Goal: Download file/media

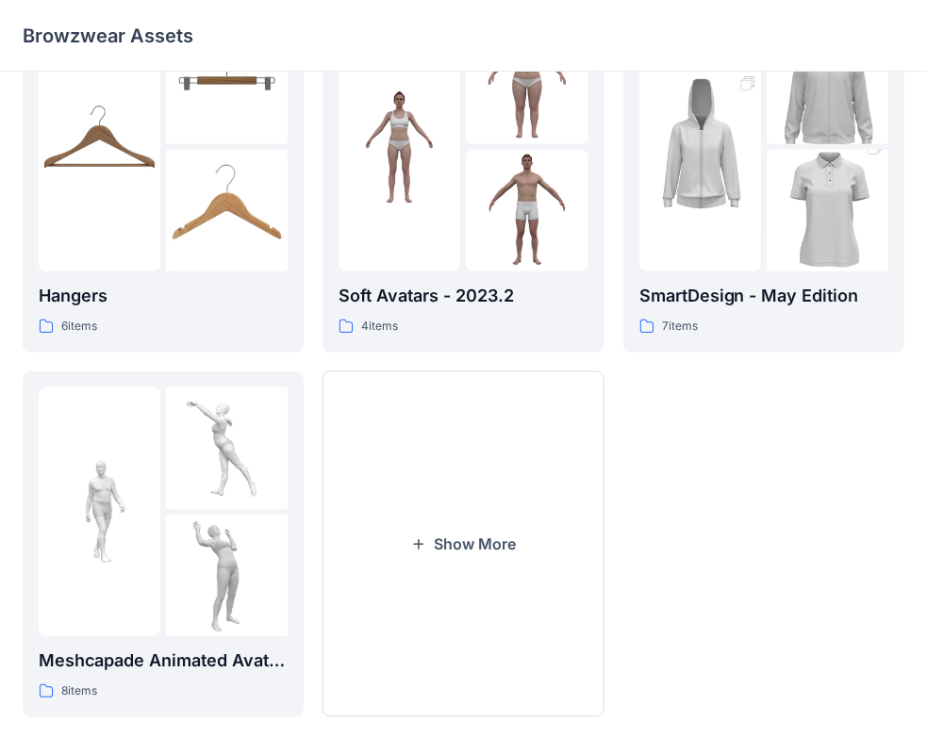
scroll to position [468, 0]
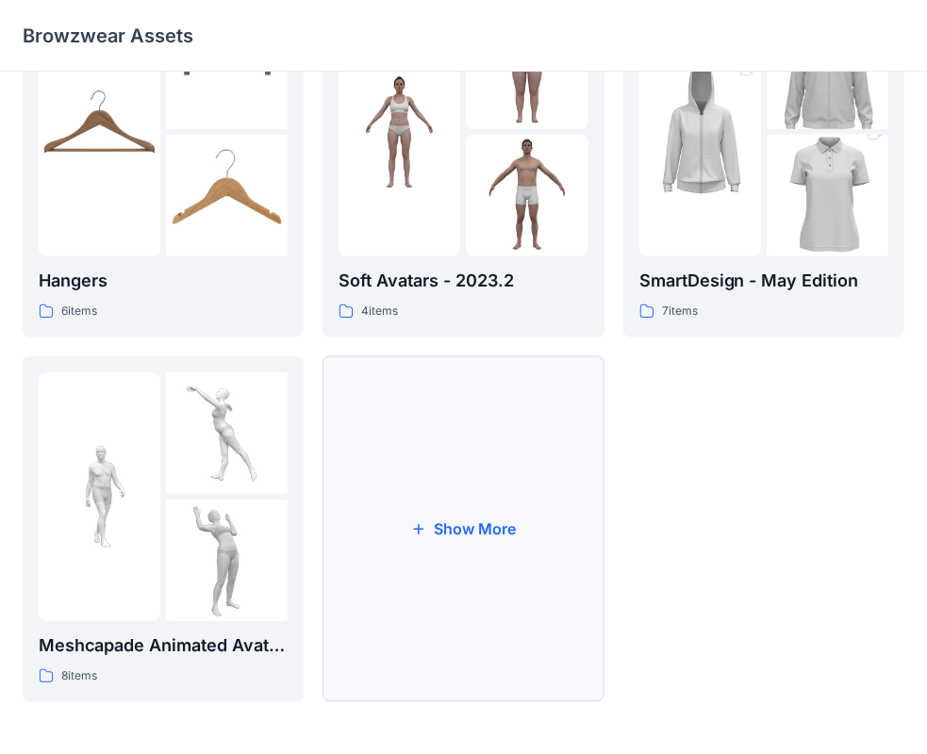
click at [500, 513] on button "Show More" at bounding box center [462, 529] width 281 height 346
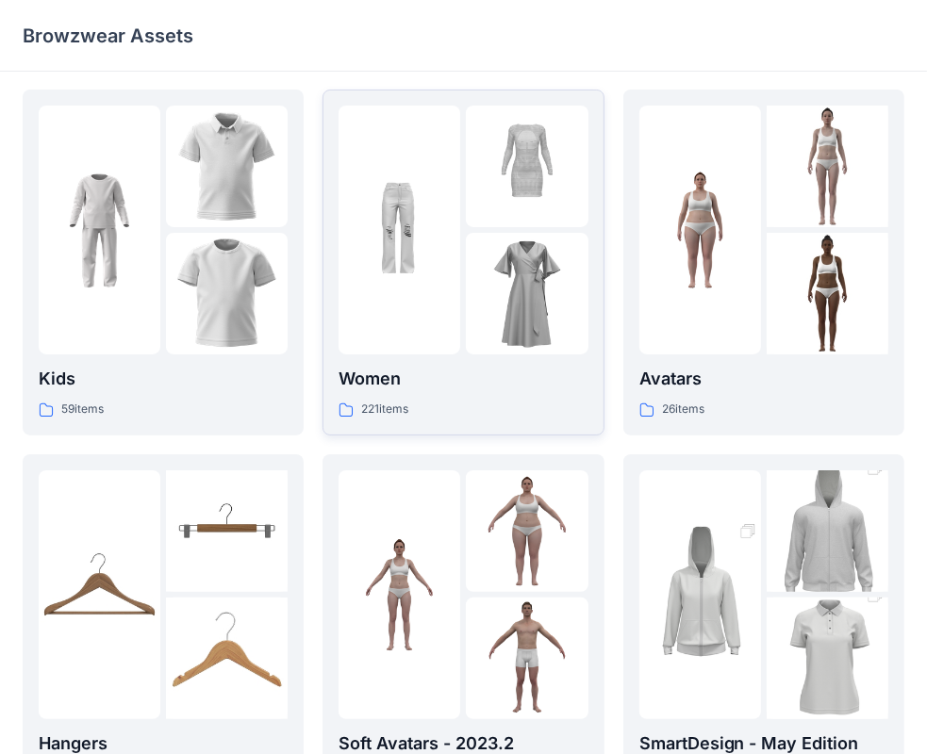
scroll to position [0, 0]
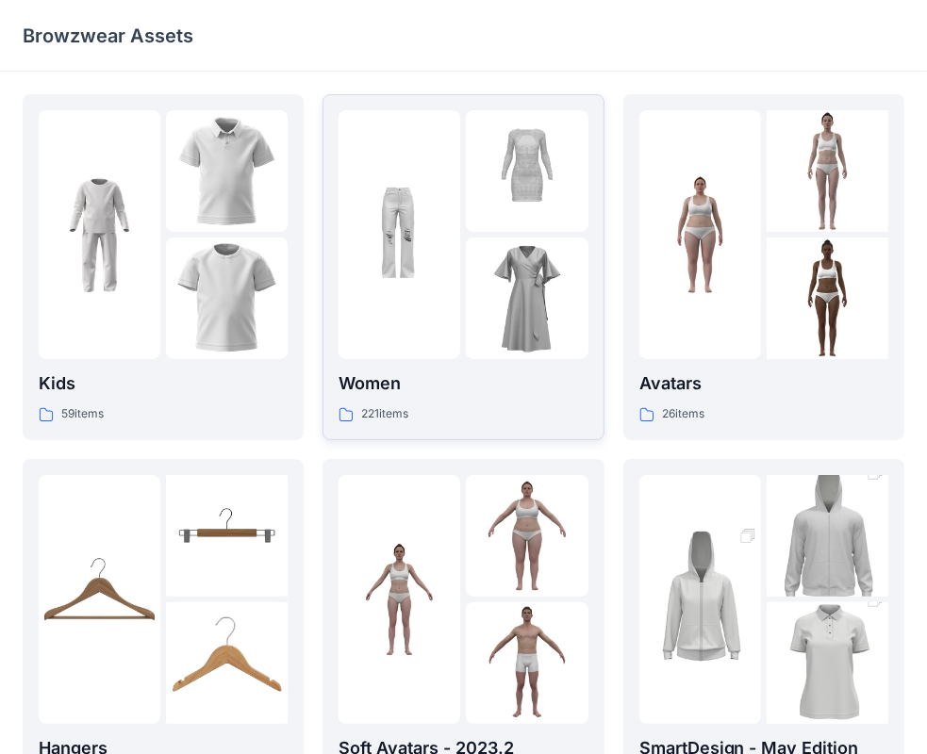
click at [480, 286] on img at bounding box center [527, 299] width 122 height 122
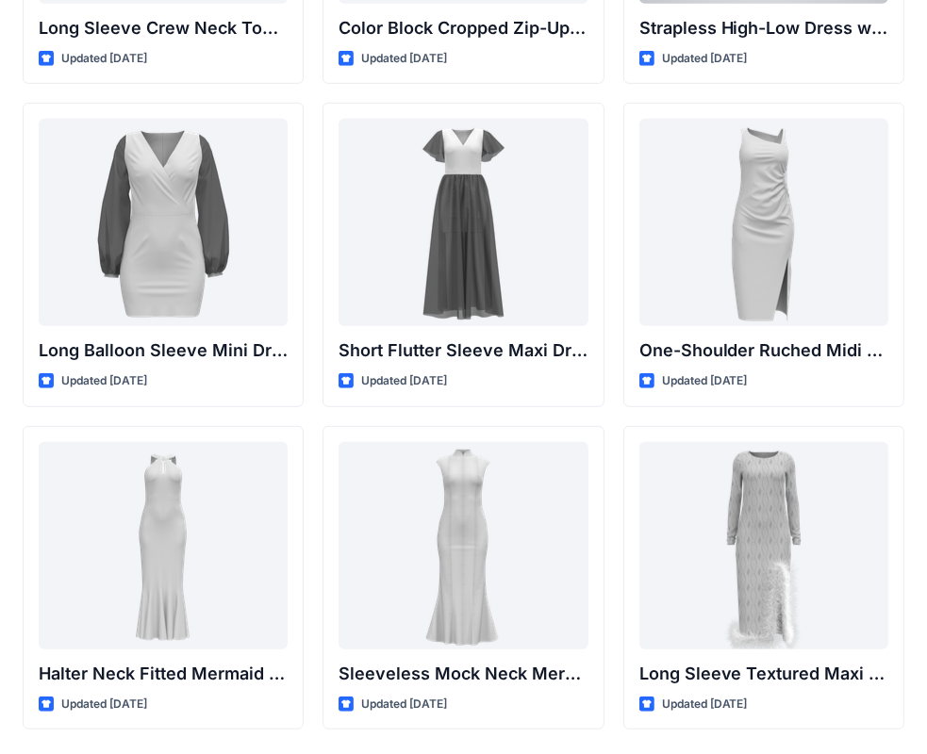
scroll to position [701, 0]
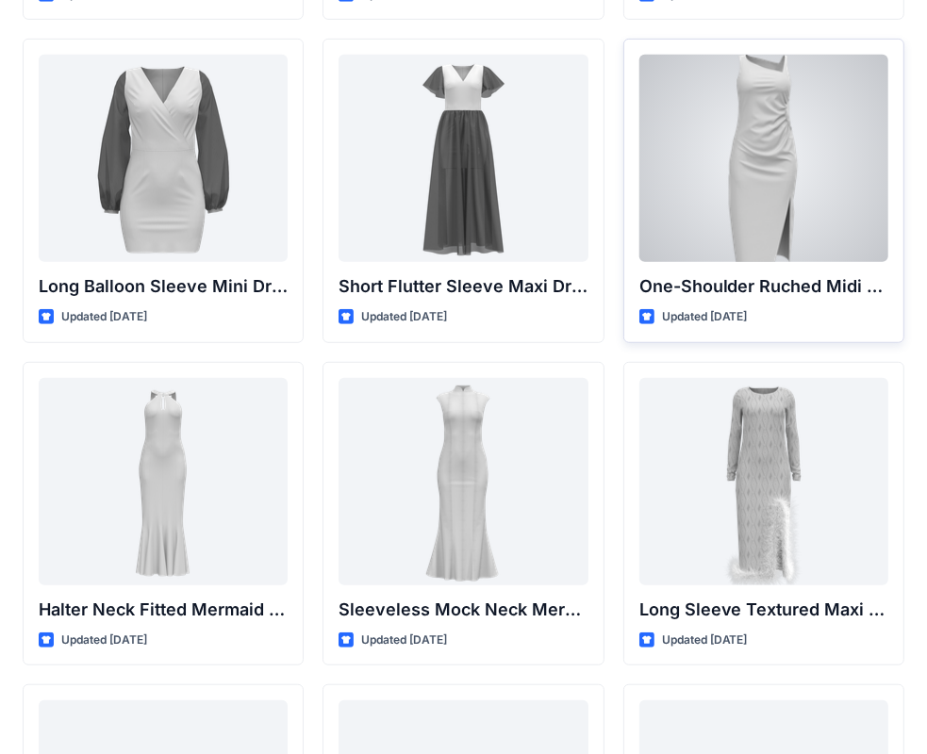
click at [808, 181] on div at bounding box center [763, 158] width 249 height 207
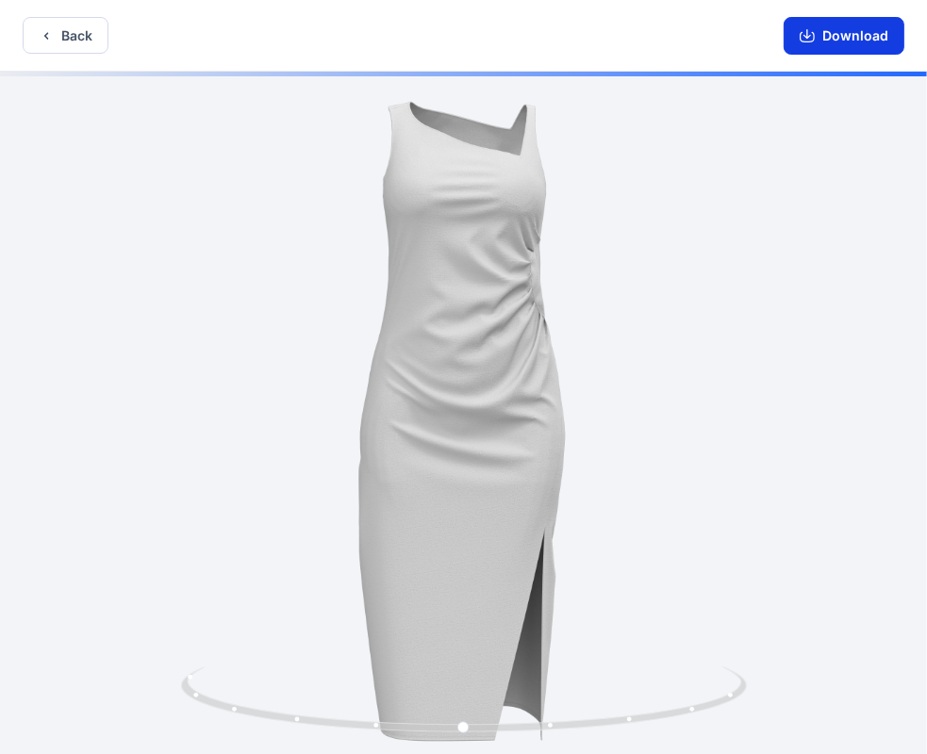
click at [845, 34] on button "Download" at bounding box center [844, 36] width 121 height 38
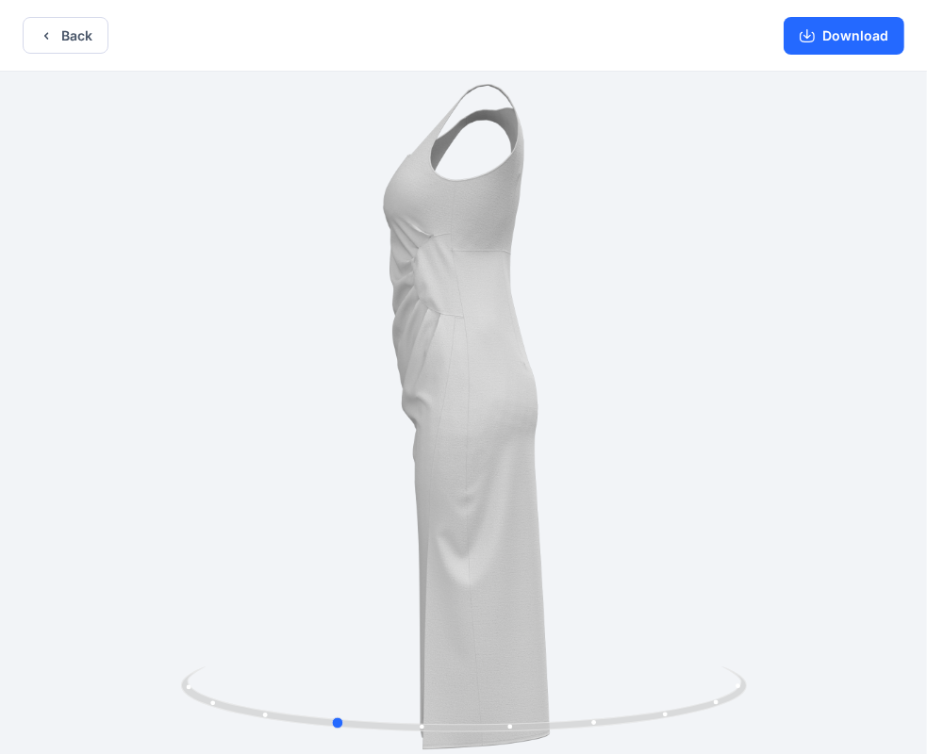
drag, startPoint x: 604, startPoint y: 336, endPoint x: 474, endPoint y: 373, distance: 135.5
click at [474, 373] on div at bounding box center [463, 415] width 927 height 686
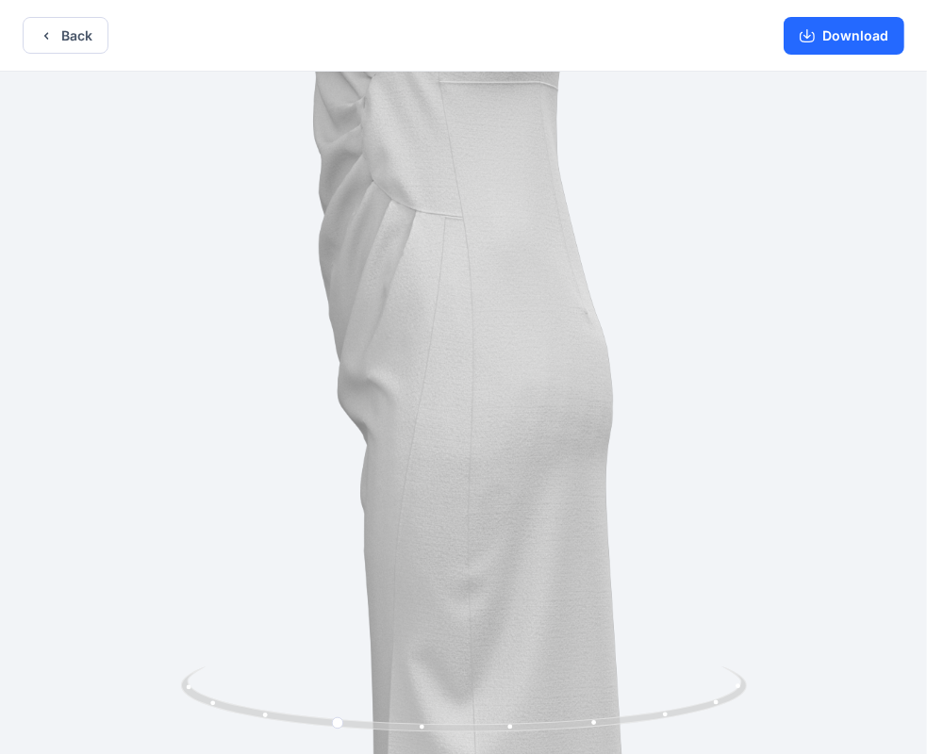
click at [487, 434] on img at bounding box center [463, 415] width 1387 height 1387
